Goal: Task Accomplishment & Management: Use online tool/utility

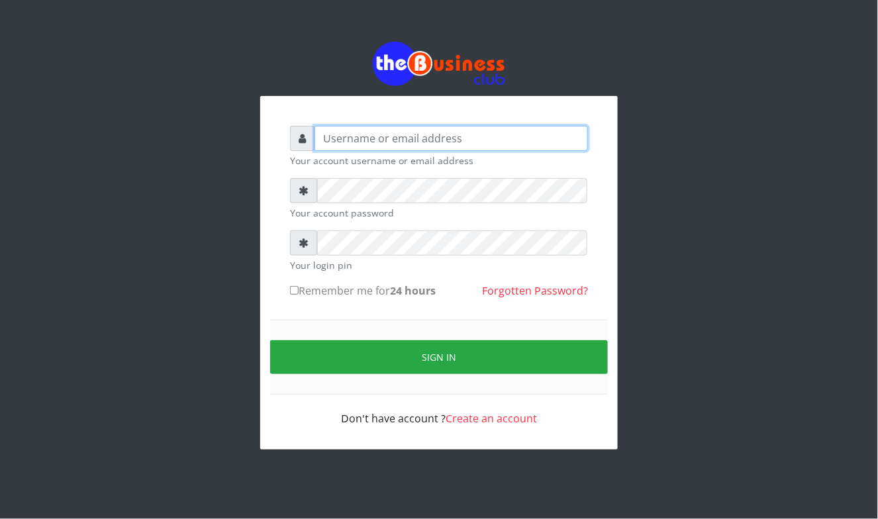
type input "Mavincio"
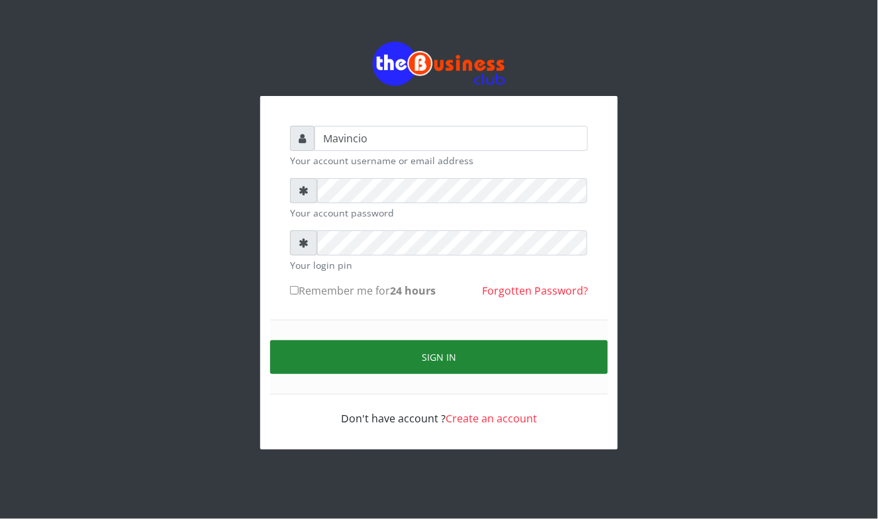
click at [412, 355] on button "Sign in" at bounding box center [439, 357] width 338 height 34
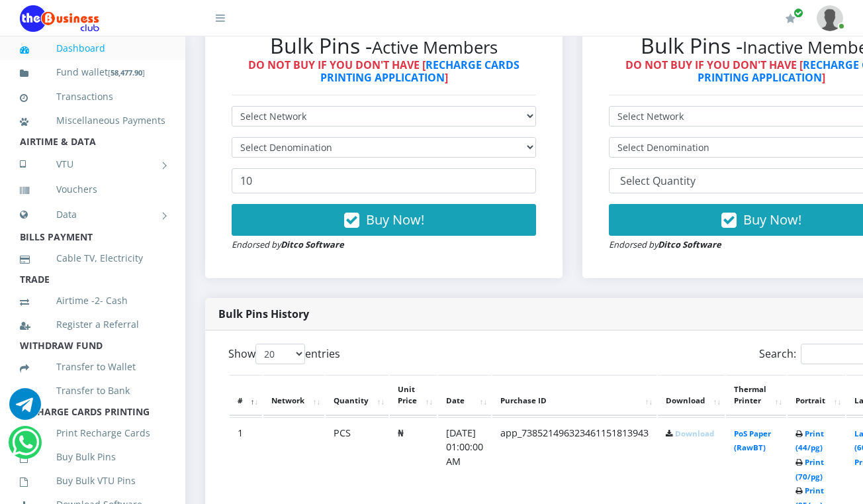
scroll to position [424, 0]
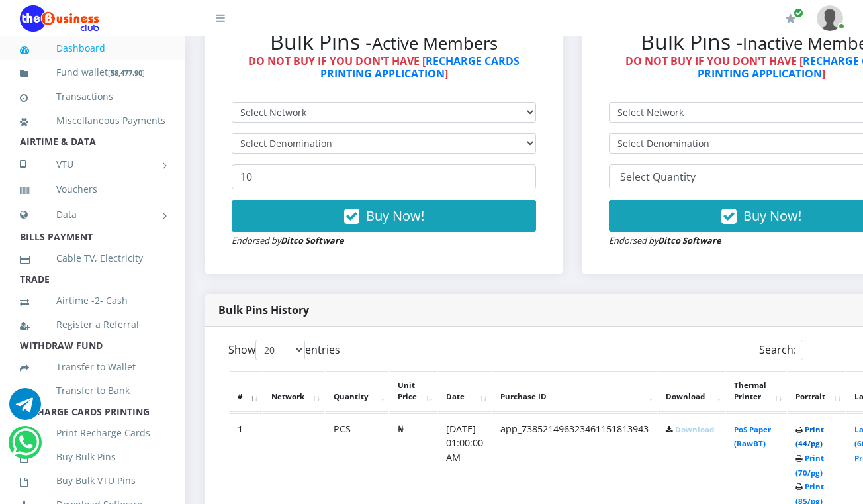
click at [823, 430] on link "Print (44/pg)" at bounding box center [809, 436] width 28 height 24
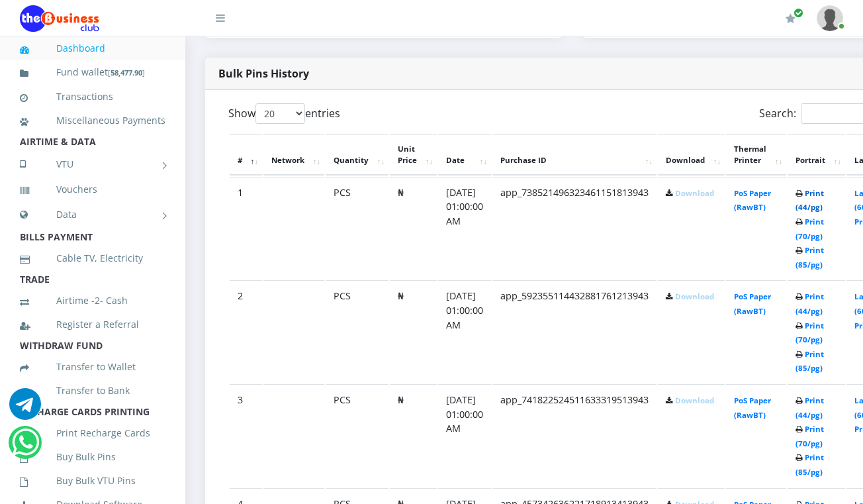
scroll to position [670, 0]
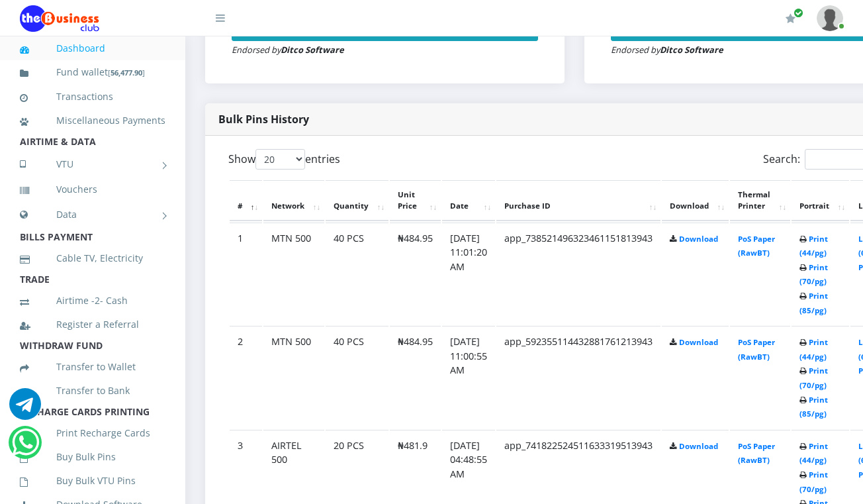
click at [766, 310] on td "PoS Paper (RawBT)" at bounding box center [760, 273] width 60 height 103
click at [828, 345] on link "Print (44/pg)" at bounding box center [813, 349] width 28 height 24
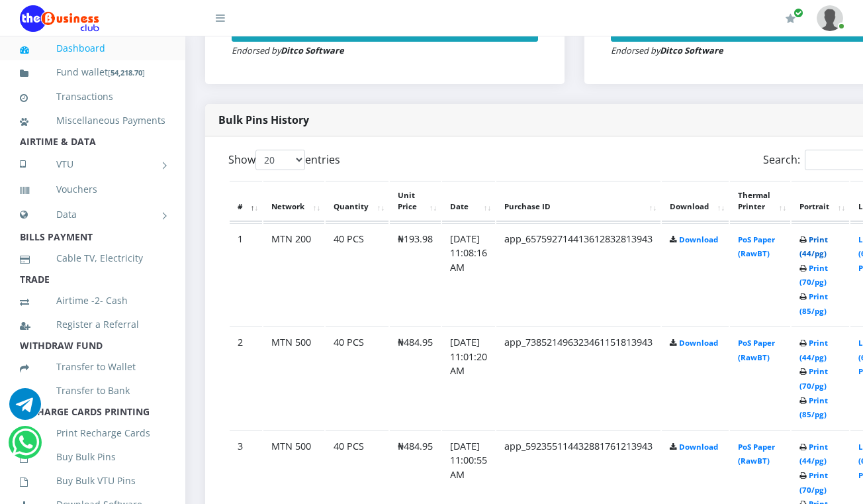
click at [828, 240] on link "Print (44/pg)" at bounding box center [813, 246] width 28 height 24
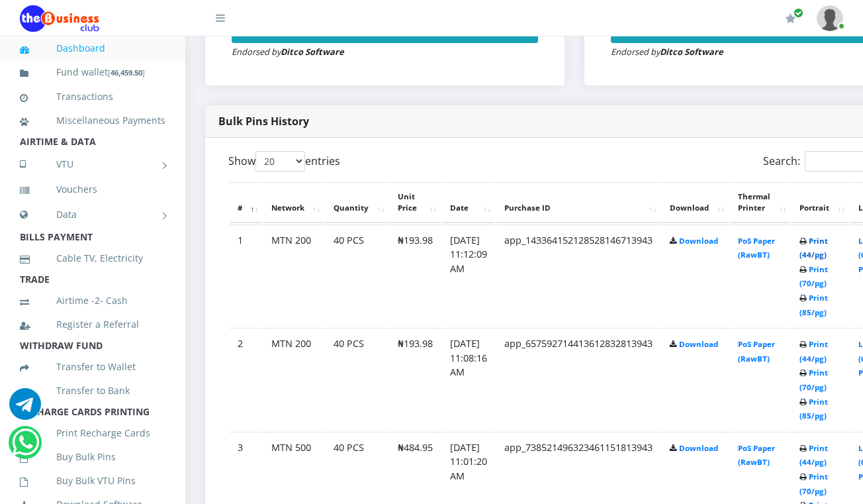
click at [828, 242] on link "Print (44/pg)" at bounding box center [813, 248] width 28 height 24
click at [827, 242] on link "Print (44/pg)" at bounding box center [813, 248] width 28 height 24
